Goal: Book appointment/travel/reservation

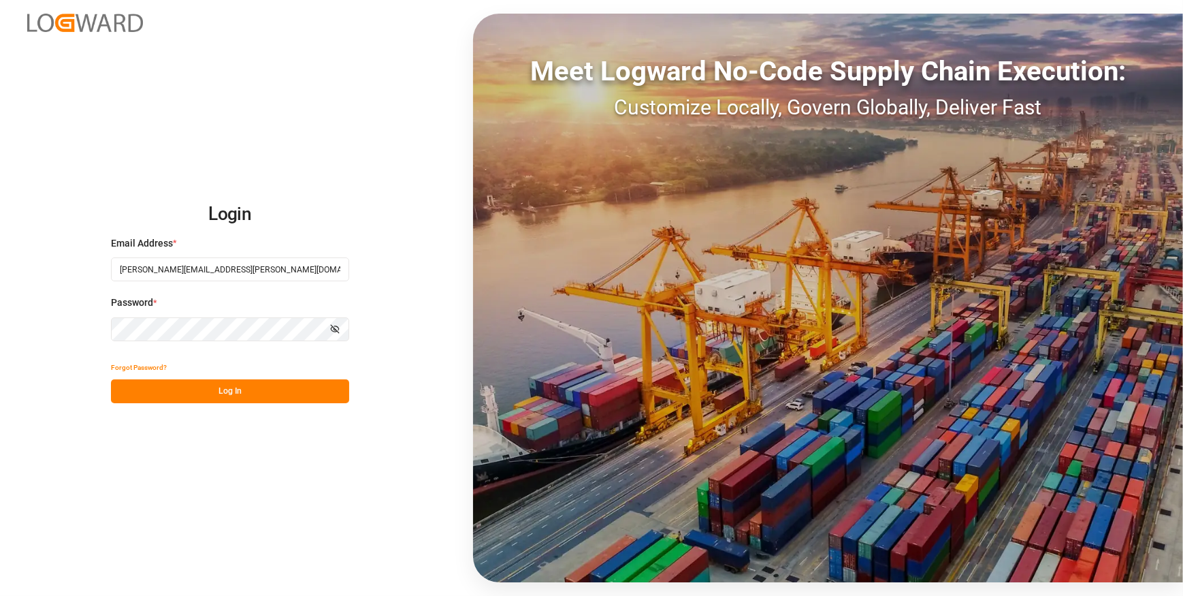
click at [201, 395] on button "Log In" at bounding box center [230, 391] width 238 height 24
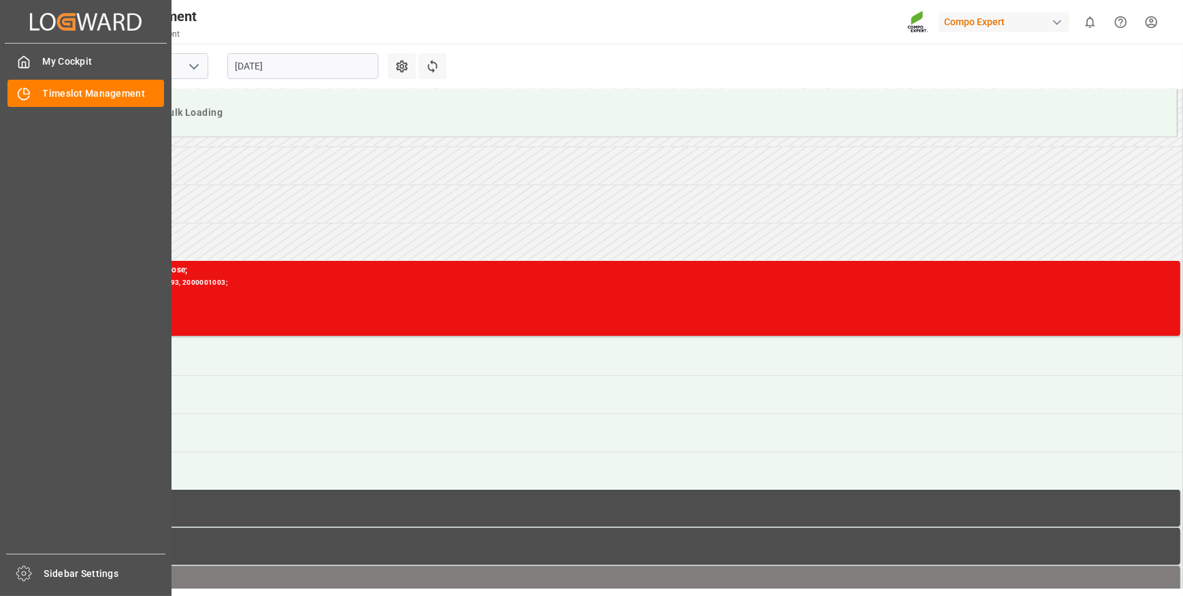
scroll to position [372, 0]
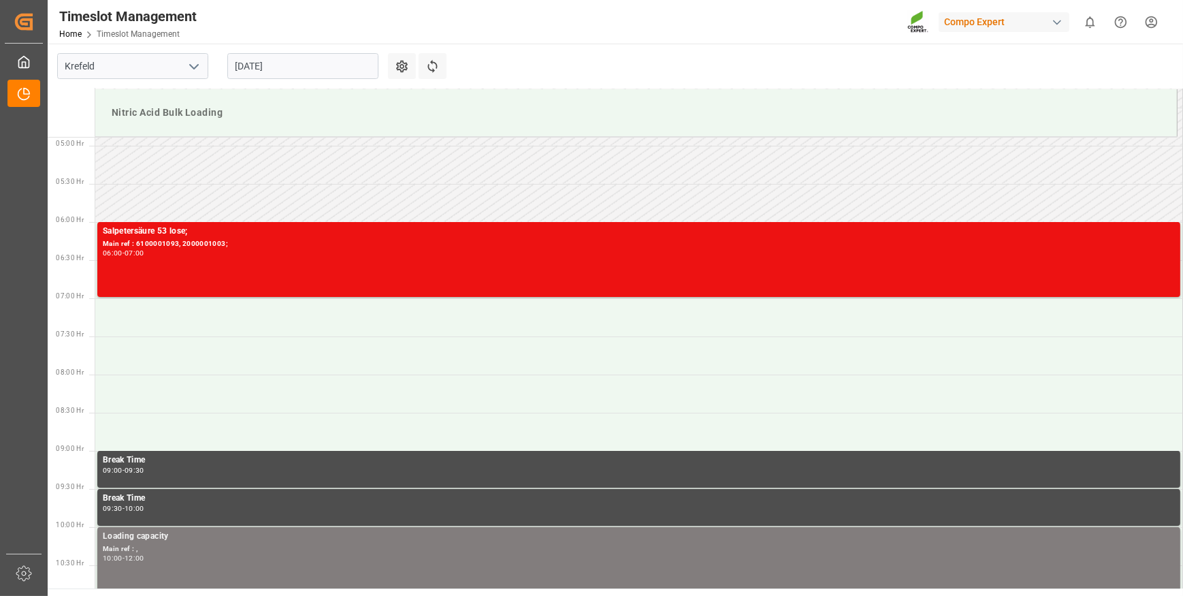
click at [329, 64] on input "[DATE]" at bounding box center [302, 66] width 151 height 26
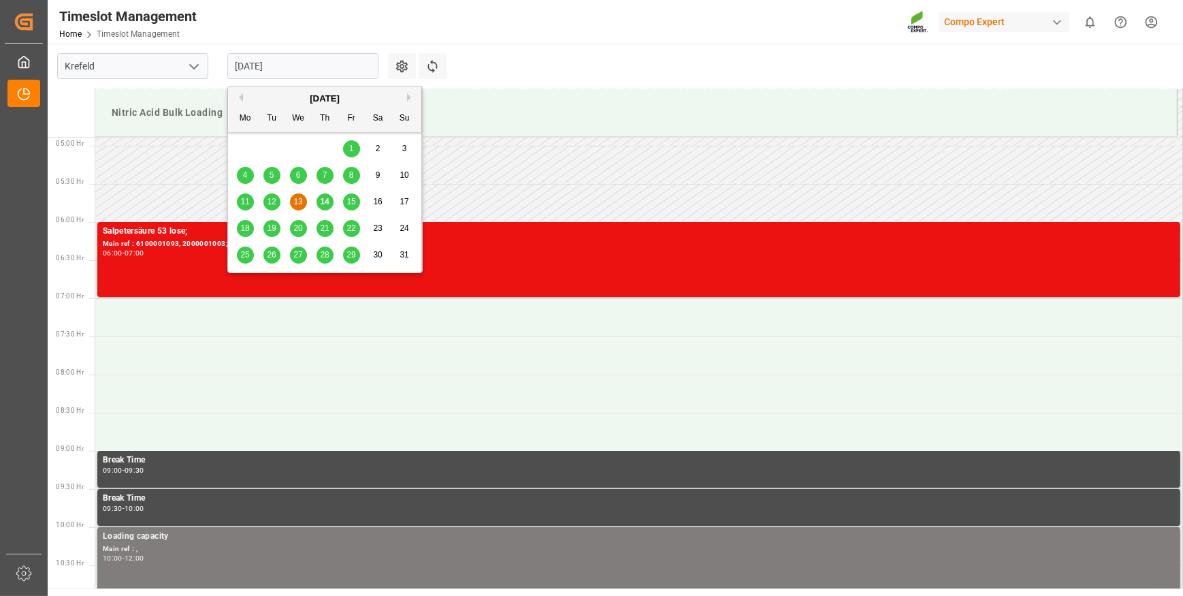
click at [321, 206] on span "14" at bounding box center [324, 202] width 9 height 10
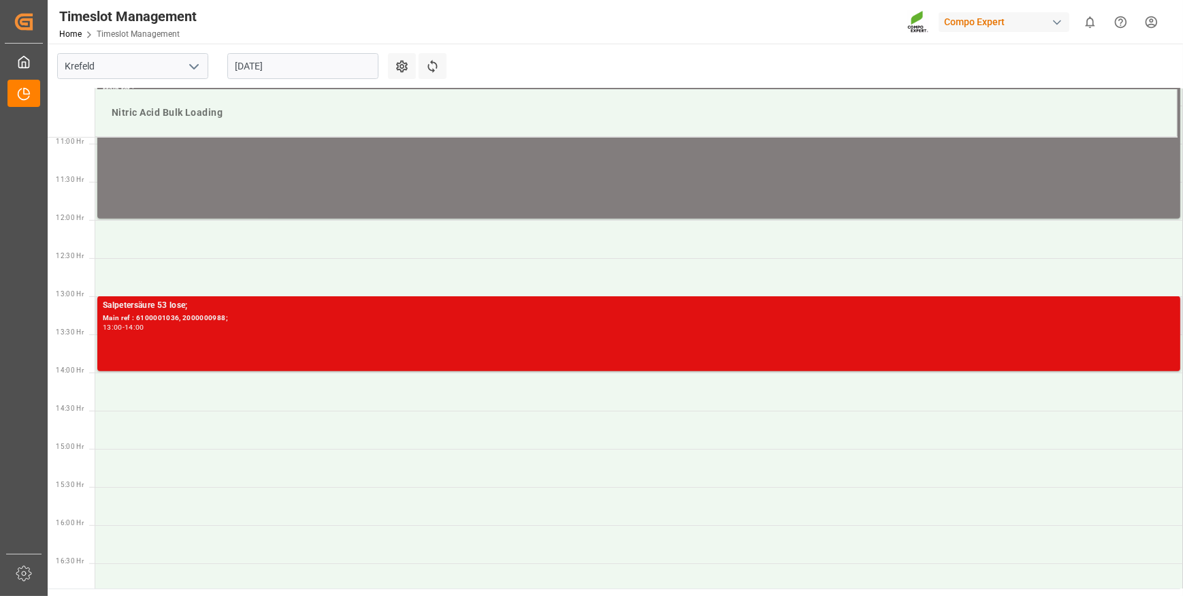
scroll to position [805, 0]
